Goal: Information Seeking & Learning: Learn about a topic

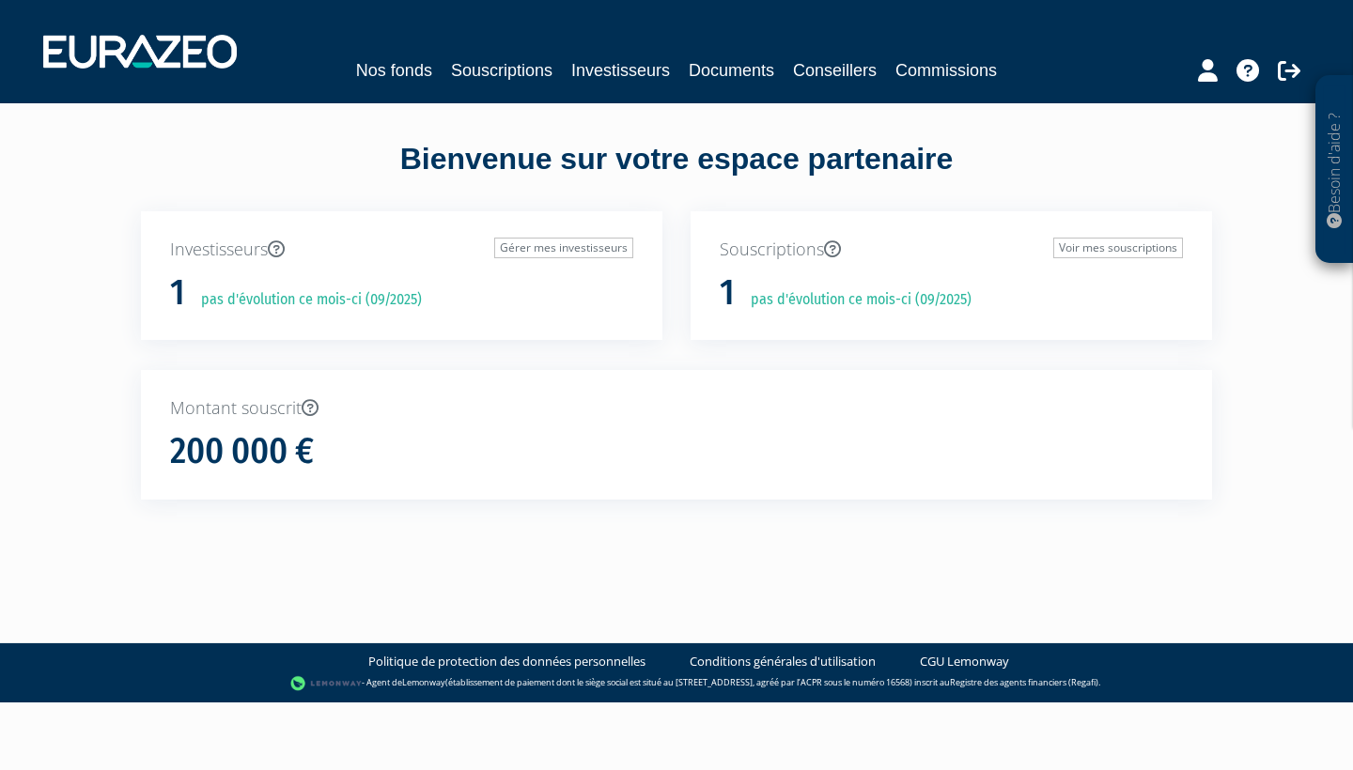
click at [419, 73] on link "Nos fonds" at bounding box center [394, 70] width 76 height 26
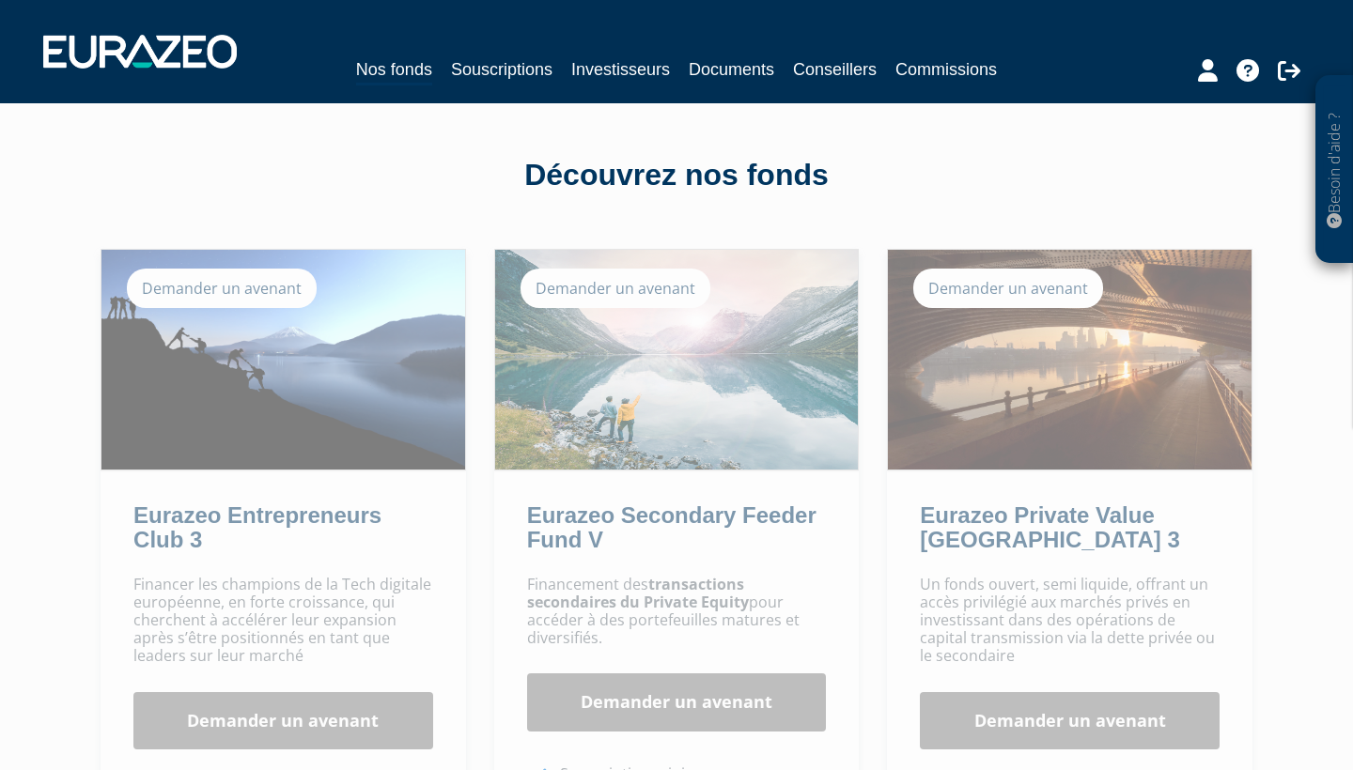
click at [349, 332] on img at bounding box center [283, 360] width 364 height 220
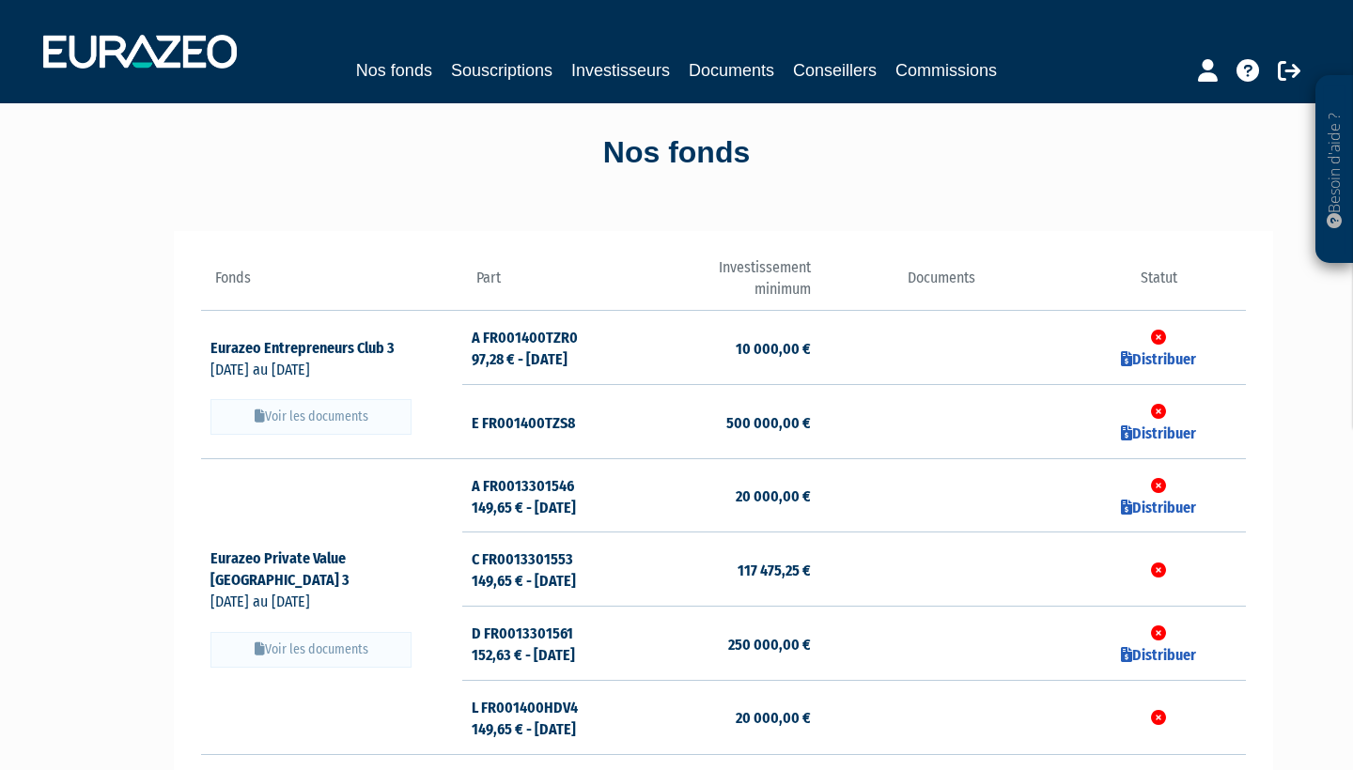
scroll to position [31, 0]
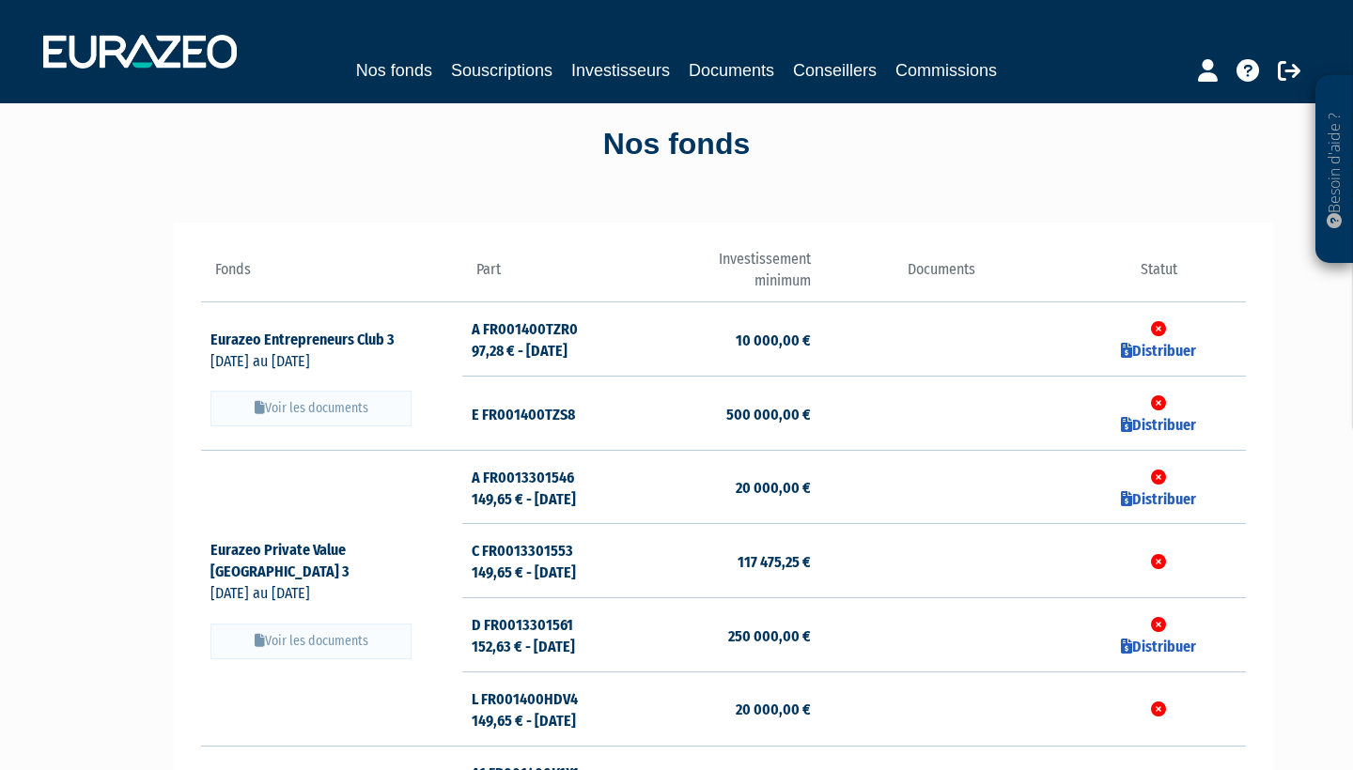
click at [318, 402] on button "Voir les documents" at bounding box center [310, 409] width 201 height 36
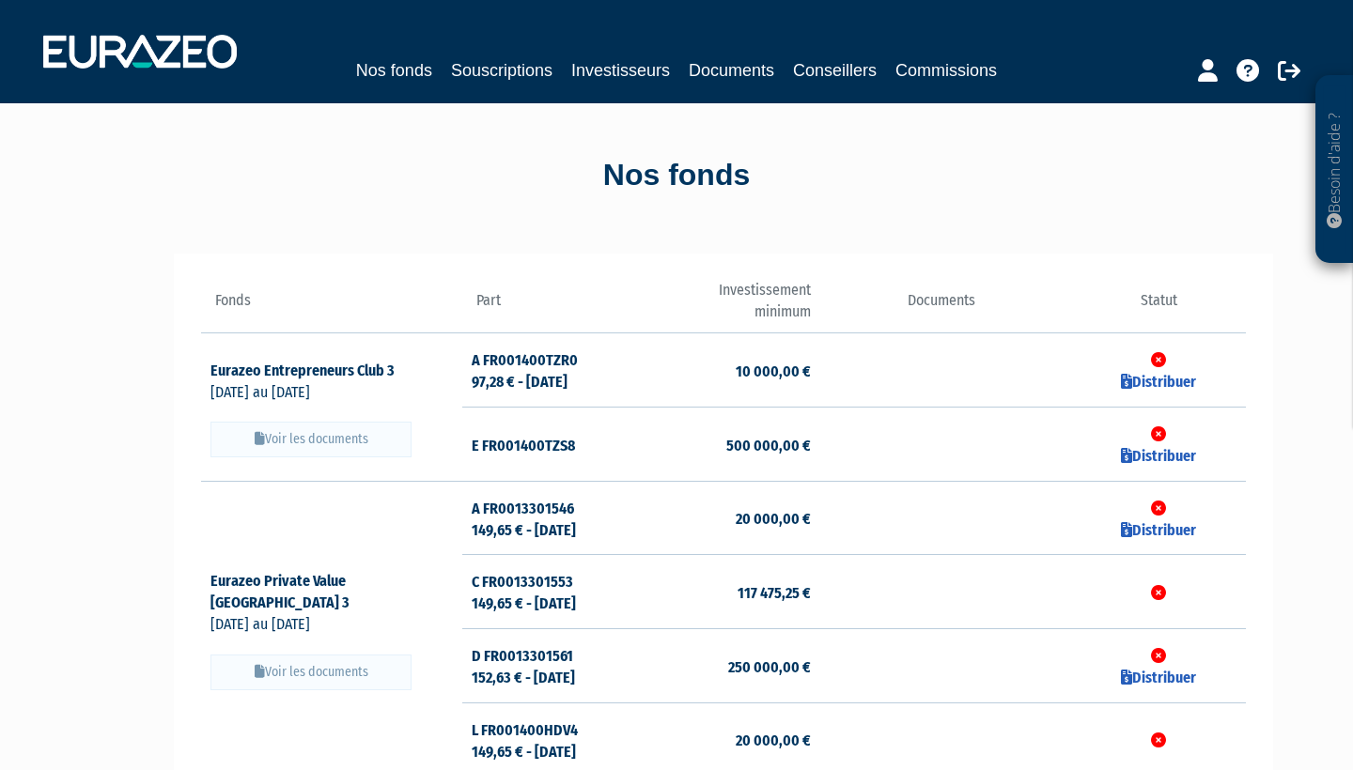
scroll to position [0, 0]
click at [270, 434] on button "Voir les documents" at bounding box center [310, 440] width 201 height 36
click at [1144, 380] on link "Distribuer" at bounding box center [1158, 382] width 75 height 18
checkbox input "true"
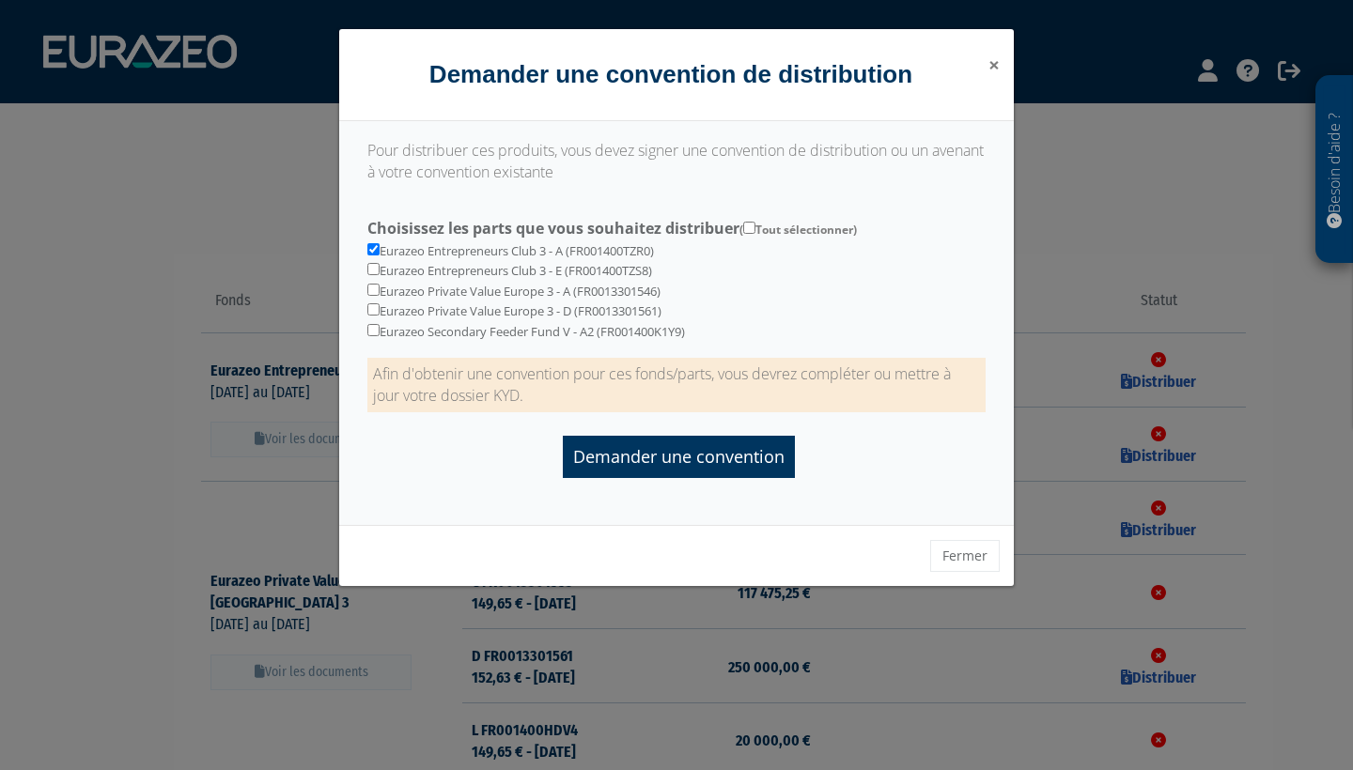
click at [992, 63] on span "×" at bounding box center [993, 65] width 11 height 26
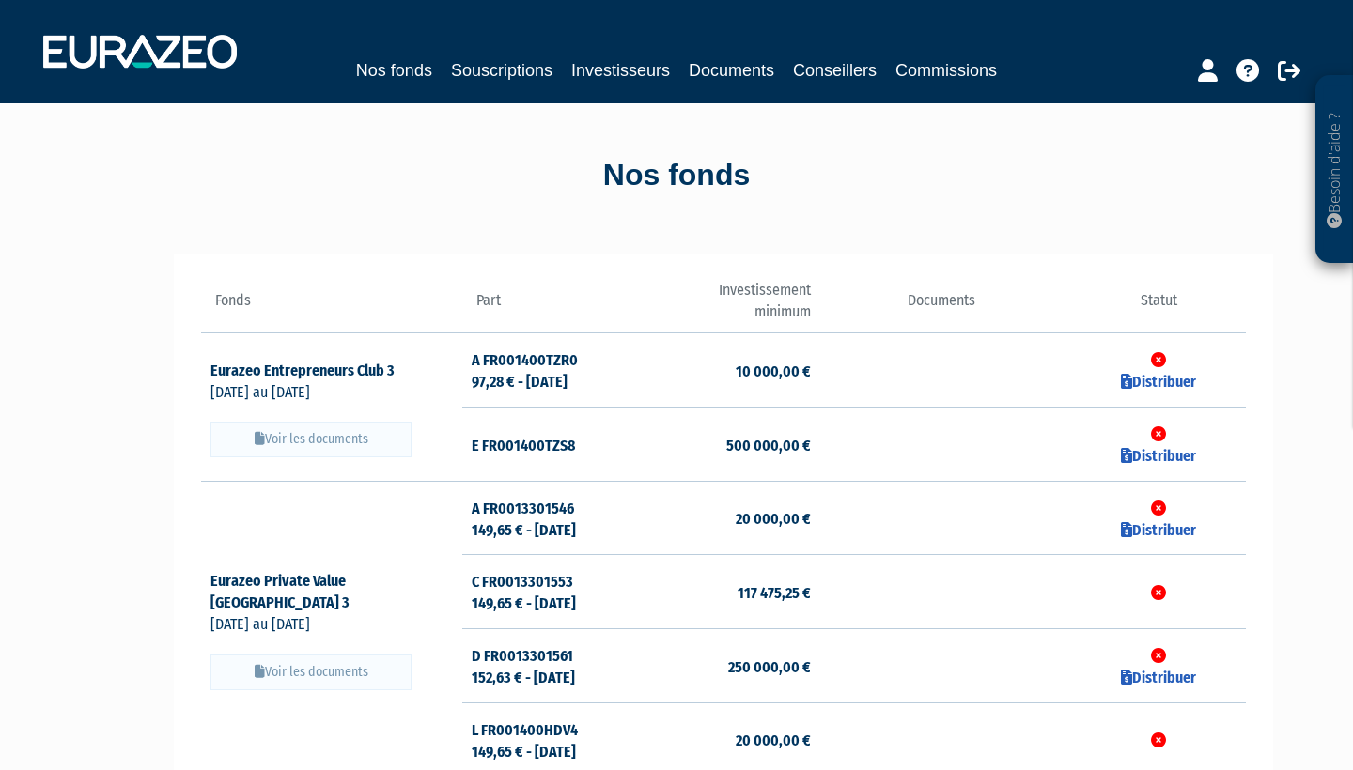
click at [361, 435] on button "Voir les documents" at bounding box center [310, 440] width 201 height 36
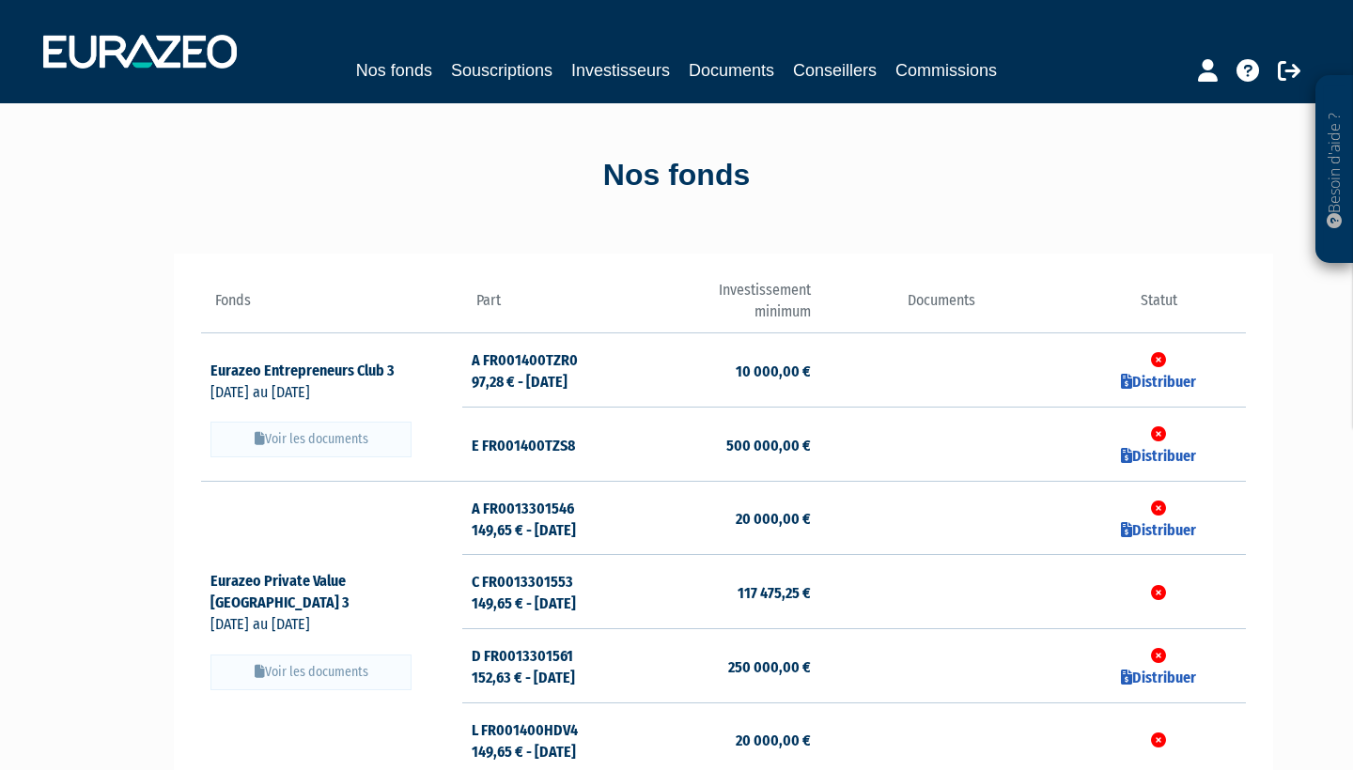
click at [361, 435] on button "Voir les documents" at bounding box center [310, 440] width 201 height 36
click at [505, 67] on link "Souscriptions" at bounding box center [501, 70] width 101 height 26
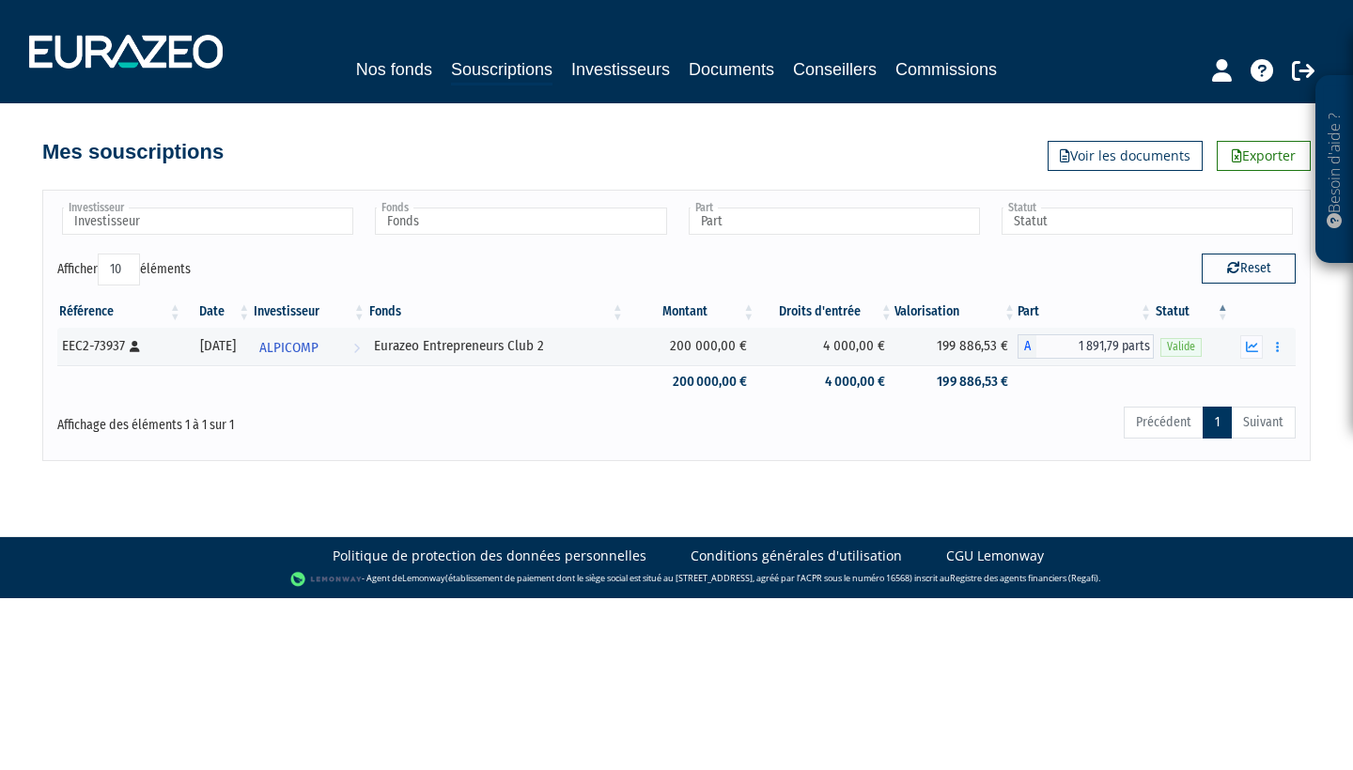
click at [409, 76] on link "Nos fonds" at bounding box center [394, 69] width 76 height 26
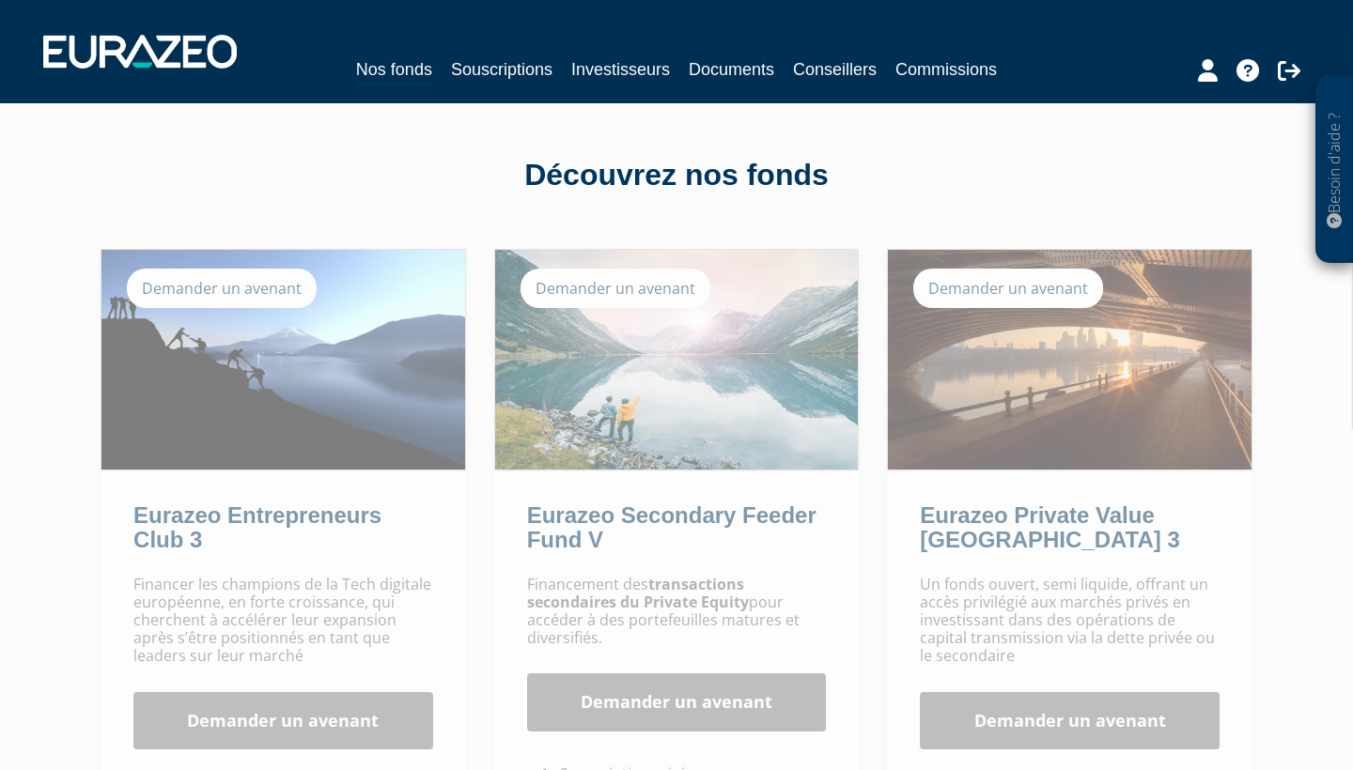
click at [1249, 78] on icon at bounding box center [1247, 70] width 23 height 23
